Goal: Information Seeking & Learning: Learn about a topic

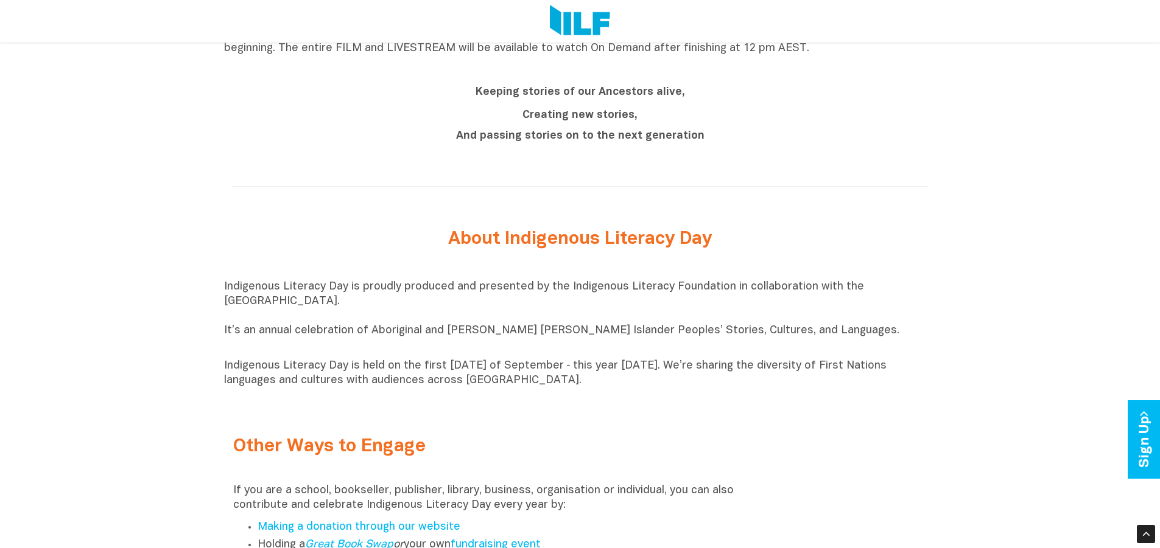
scroll to position [1278, 0]
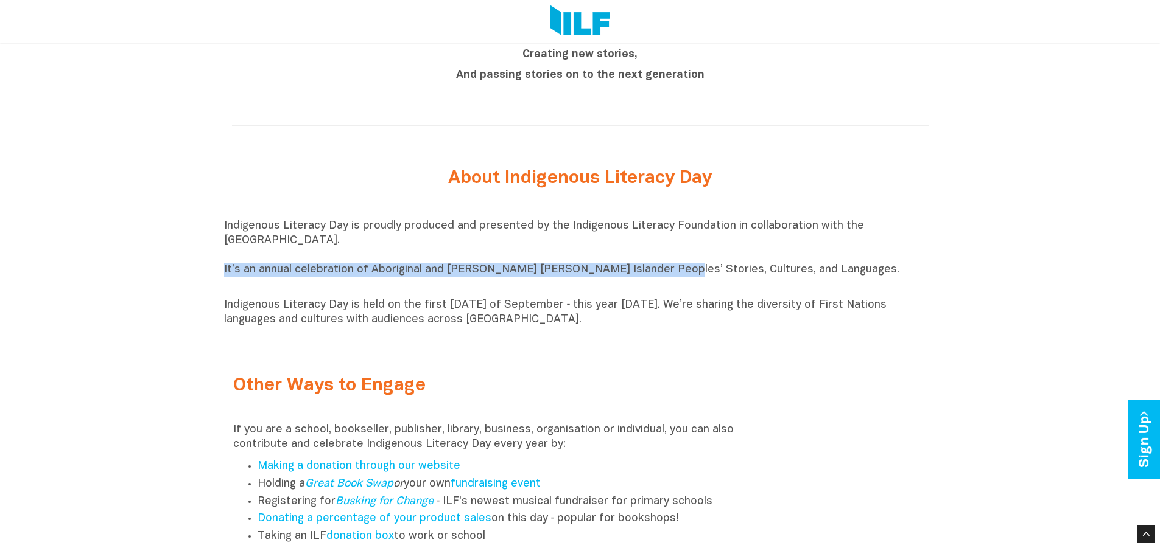
drag, startPoint x: 225, startPoint y: 275, endPoint x: 647, endPoint y: 279, distance: 422.5
click at [647, 279] on p "Indigenous Literacy Day is proudly produced and presented by the Indigenous Lit…" at bounding box center [580, 255] width 712 height 73
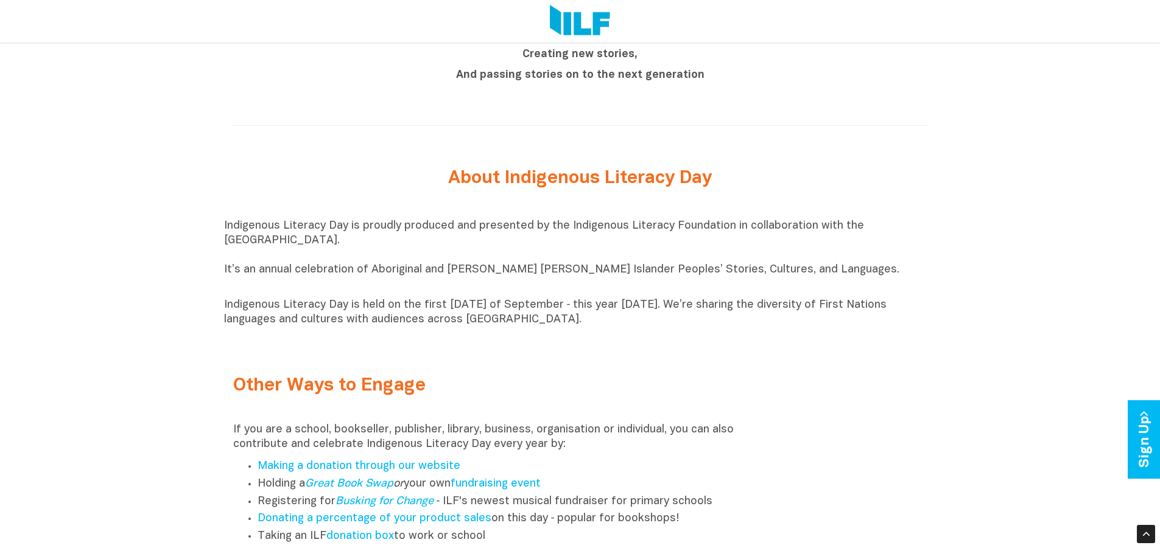
drag, startPoint x: 772, startPoint y: 271, endPoint x: 779, endPoint y: 271, distance: 6.7
click at [779, 271] on p "Indigenous Literacy Day is proudly produced and presented by the Indigenous Lit…" at bounding box center [580, 255] width 712 height 73
click at [432, 362] on div "Other Ways to Engage If you are a school, bookseller, publisher, library, busin…" at bounding box center [491, 531] width 534 height 358
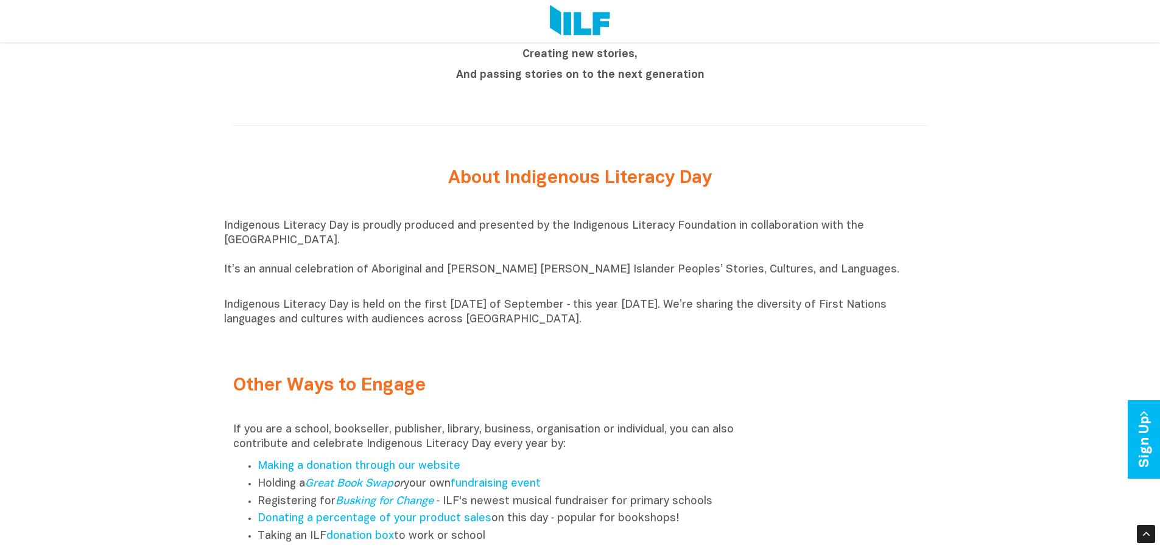
drag, startPoint x: 584, startPoint y: 325, endPoint x: 401, endPoint y: 338, distance: 183.7
click at [407, 334] on div "Indigenous Literacy Day is proudly produced and presented by the Indigenous Lit…" at bounding box center [580, 273] width 712 height 121
click at [379, 343] on div "Indigenous Literacy Day is proudly produced and presented by the Indigenous Lit…" at bounding box center [580, 273] width 712 height 139
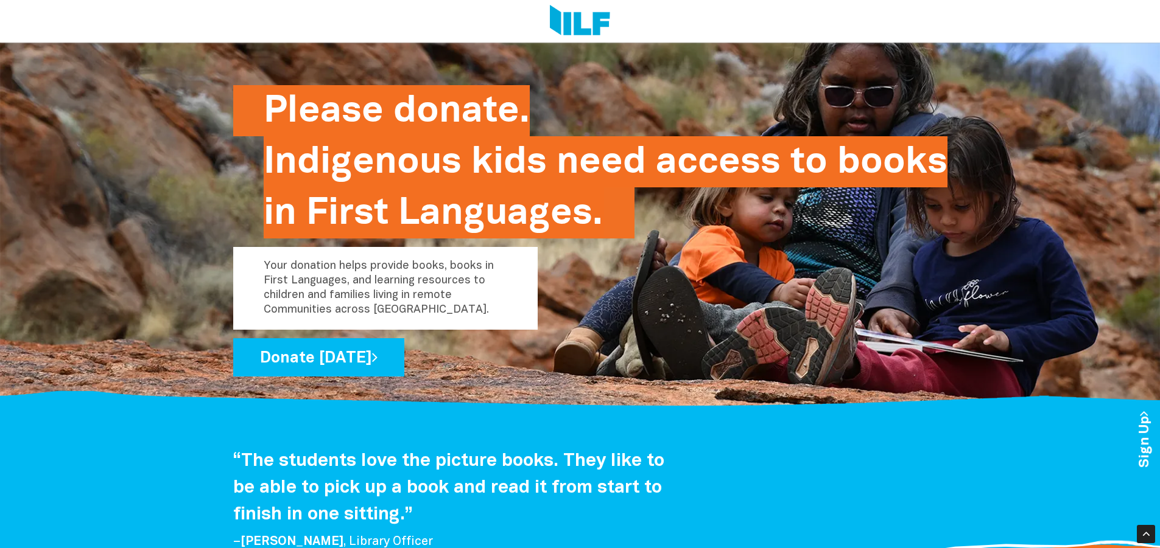
scroll to position [2009, 0]
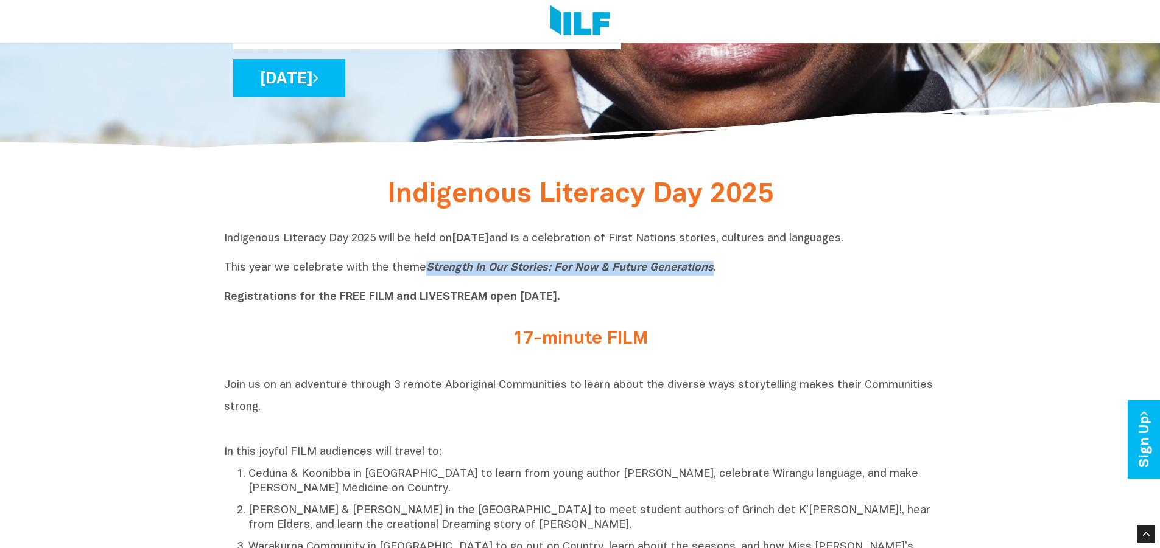
scroll to position [183, 0]
